Goal: Contribute content

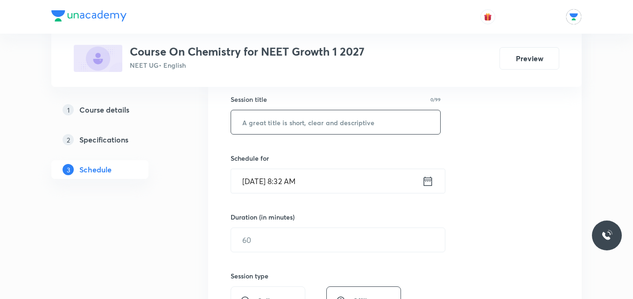
click at [273, 120] on input "text" at bounding box center [335, 122] width 209 height 24
type input "CHEMISTRY"
click at [430, 181] on icon at bounding box center [428, 180] width 8 height 9
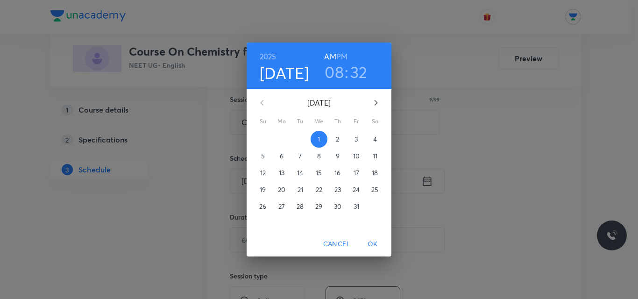
click at [341, 73] on h3 "08" at bounding box center [334, 72] width 19 height 20
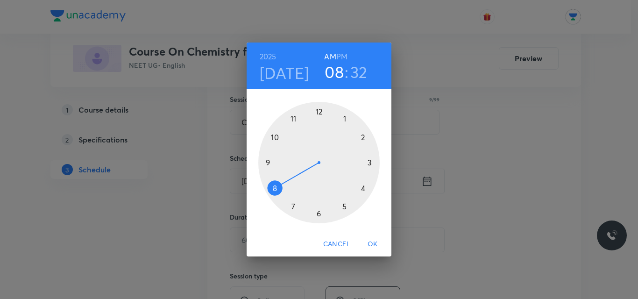
click at [269, 163] on div at bounding box center [318, 162] width 121 height 121
click at [346, 120] on div at bounding box center [318, 162] width 121 height 121
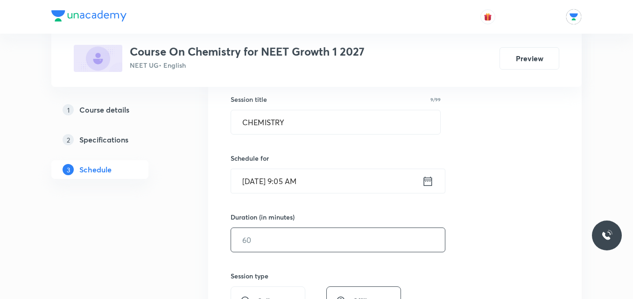
click at [290, 237] on input "text" at bounding box center [338, 240] width 214 height 24
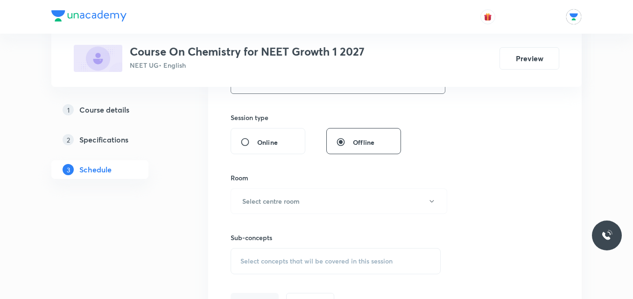
scroll to position [367, 0]
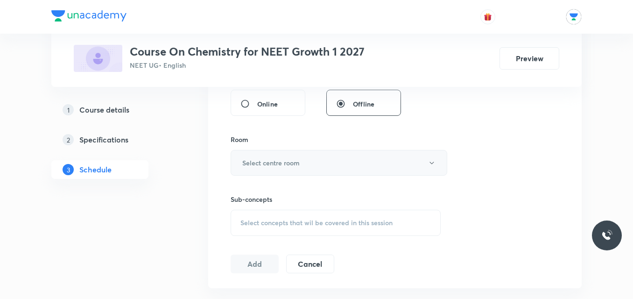
type input "110"
click at [392, 160] on button "Select centre room" at bounding box center [339, 163] width 217 height 26
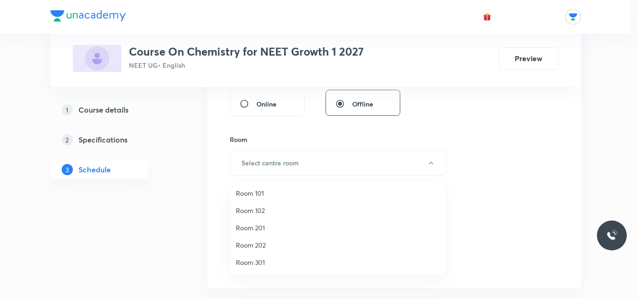
click at [253, 248] on span "Room 202" at bounding box center [338, 245] width 205 height 10
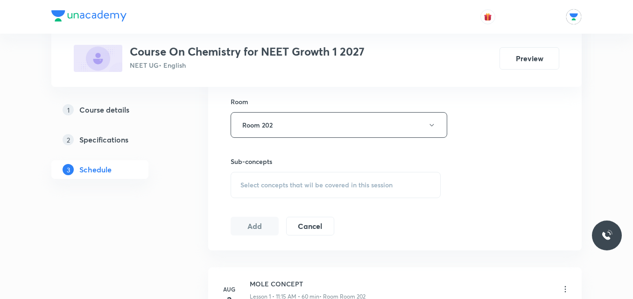
scroll to position [416, 0]
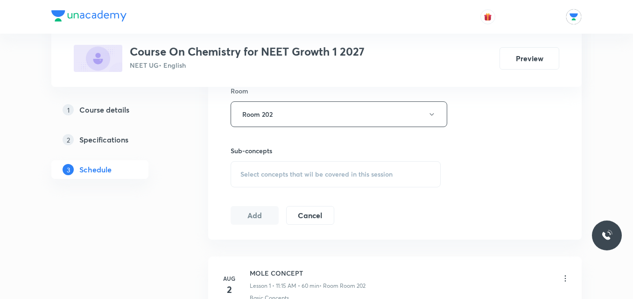
click at [351, 171] on span "Select concepts that wil be covered in this session" at bounding box center [317, 173] width 152 height 7
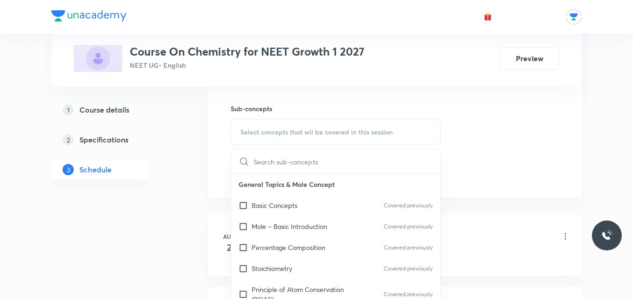
scroll to position [467, 0]
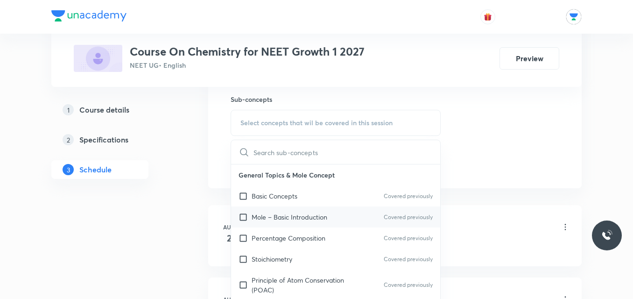
click at [309, 224] on div "Mole – Basic Introduction Covered previously" at bounding box center [335, 216] width 209 height 21
checkbox input "true"
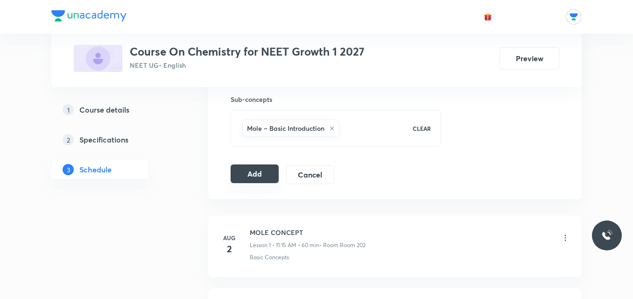
click at [265, 179] on button "Add" at bounding box center [255, 173] width 48 height 19
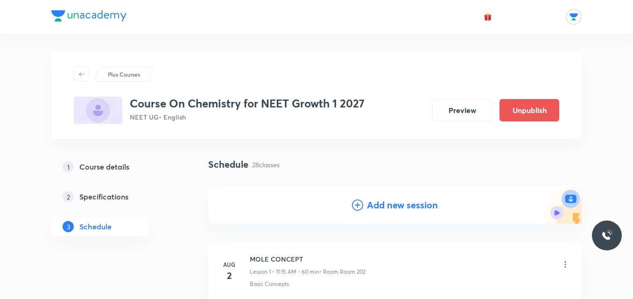
scroll to position [0, 0]
